Goal: Find specific page/section: Find specific page/section

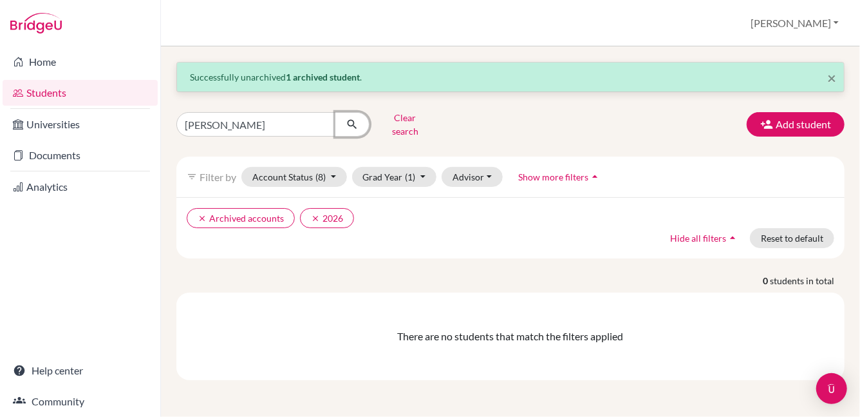
click at [337, 118] on button "submit" at bounding box center [353, 124] width 34 height 24
click at [202, 214] on icon "clear" at bounding box center [202, 218] width 9 height 9
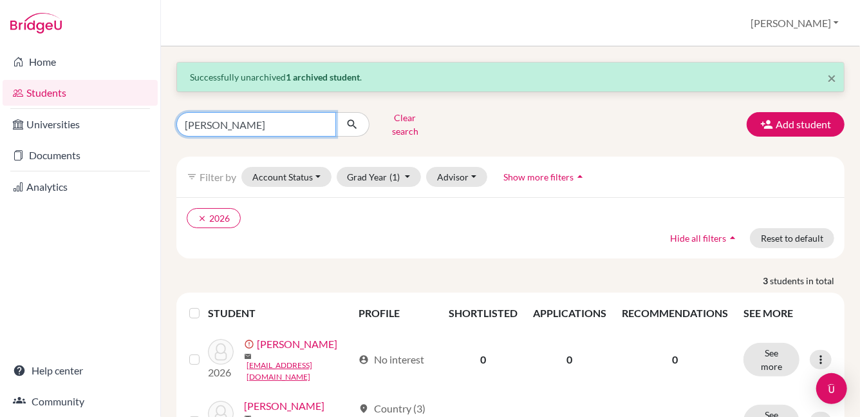
click at [323, 117] on input "[PERSON_NAME]" at bounding box center [256, 124] width 160 height 24
type input "hana"
click at [348, 120] on icon "submit" at bounding box center [352, 124] width 13 height 13
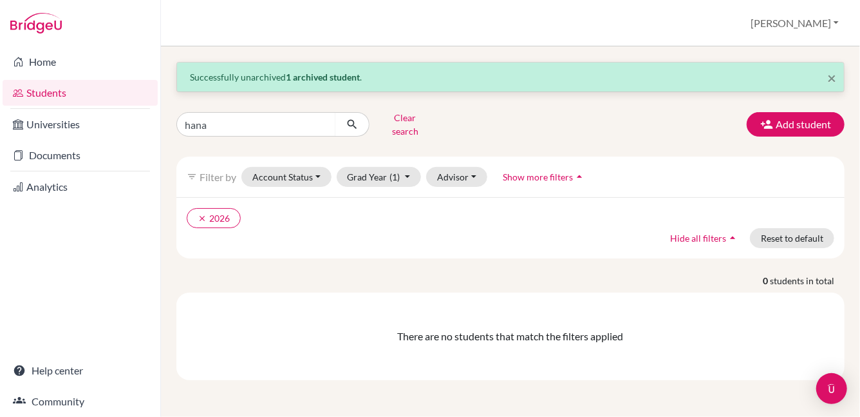
click at [63, 91] on link "Students" at bounding box center [80, 93] width 155 height 26
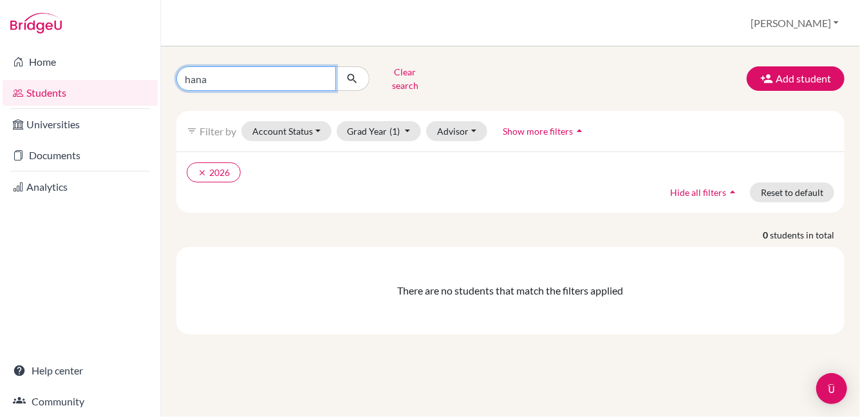
click at [323, 73] on input "hana" at bounding box center [256, 78] width 160 height 24
